Goal: Find contact information: Find contact information

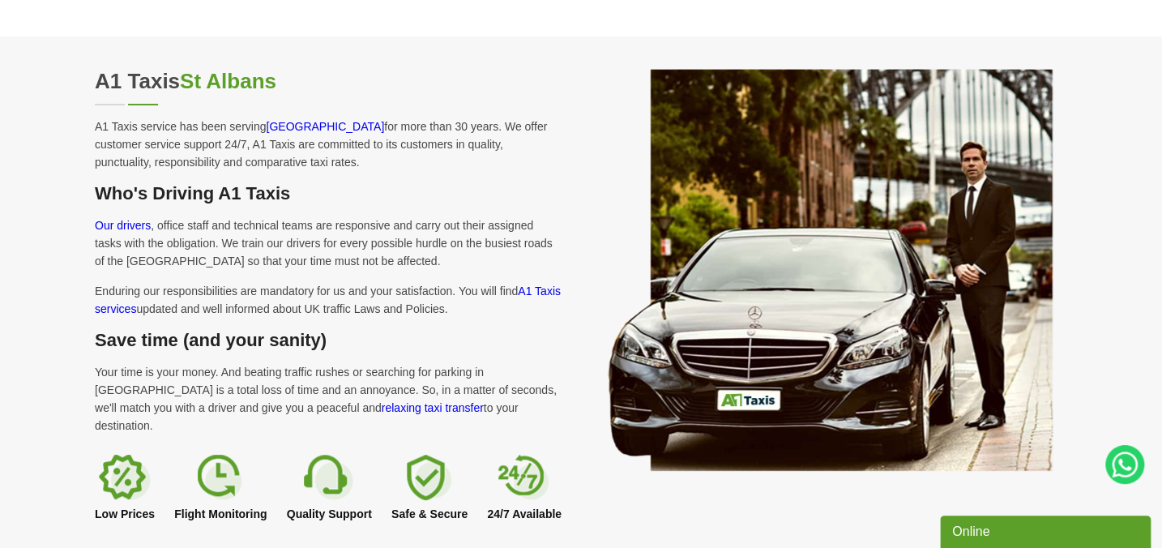
scroll to position [811, 0]
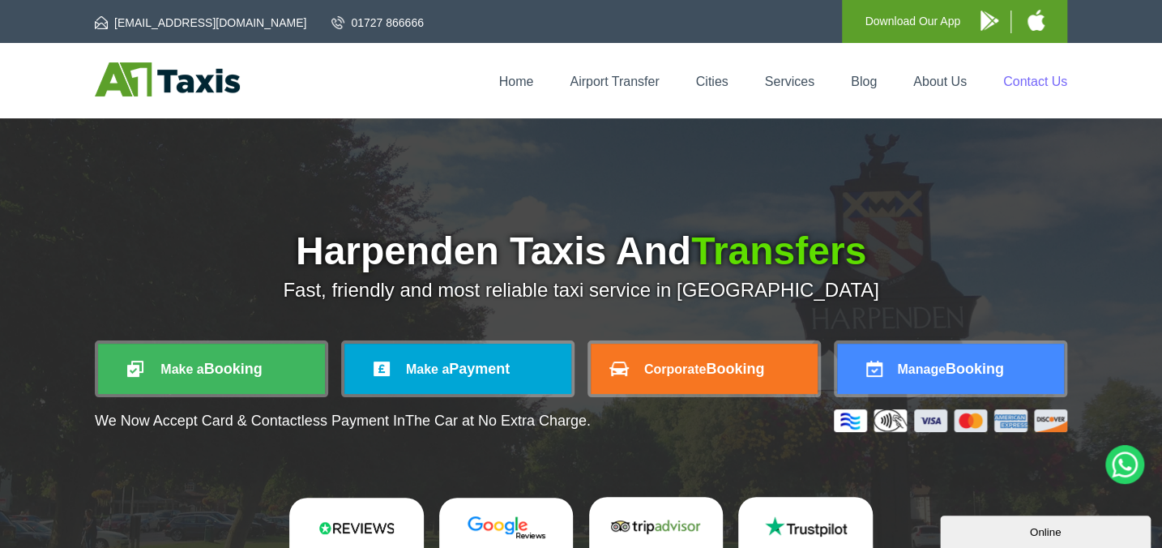
click at [1014, 77] on link "Contact Us" at bounding box center [1036, 82] width 64 height 14
